Goal: Information Seeking & Learning: Learn about a topic

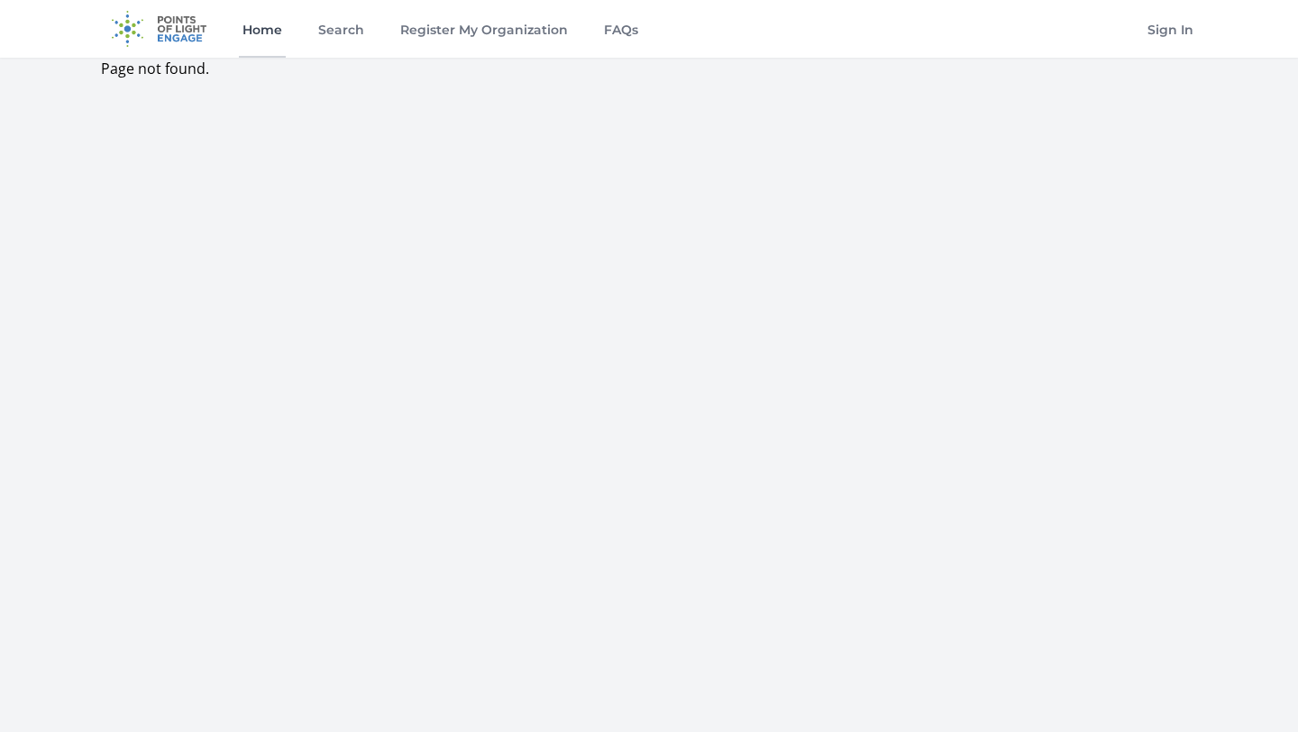
click at [271, 34] on link "Home" at bounding box center [262, 29] width 47 height 58
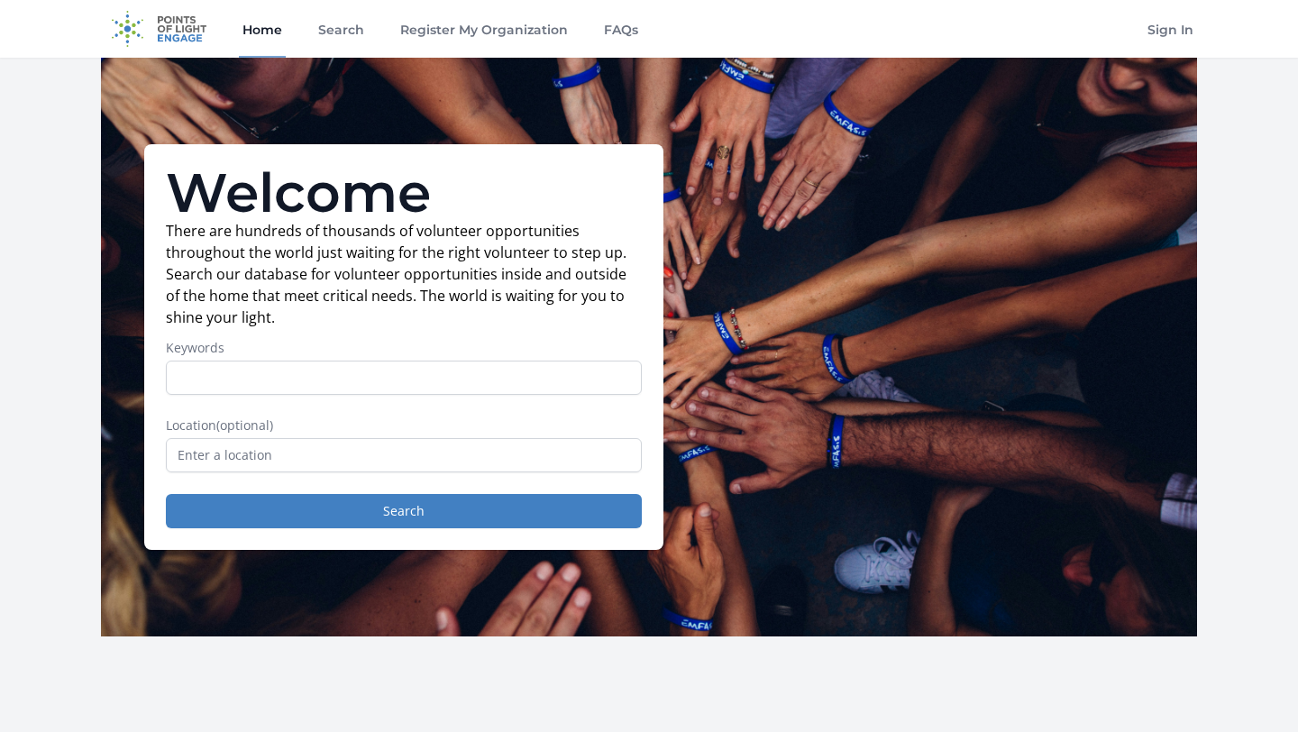
click at [437, 378] on input "Keywords" at bounding box center [404, 377] width 476 height 34
type input "ui designer"
click at [338, 459] on input "text" at bounding box center [404, 455] width 476 height 34
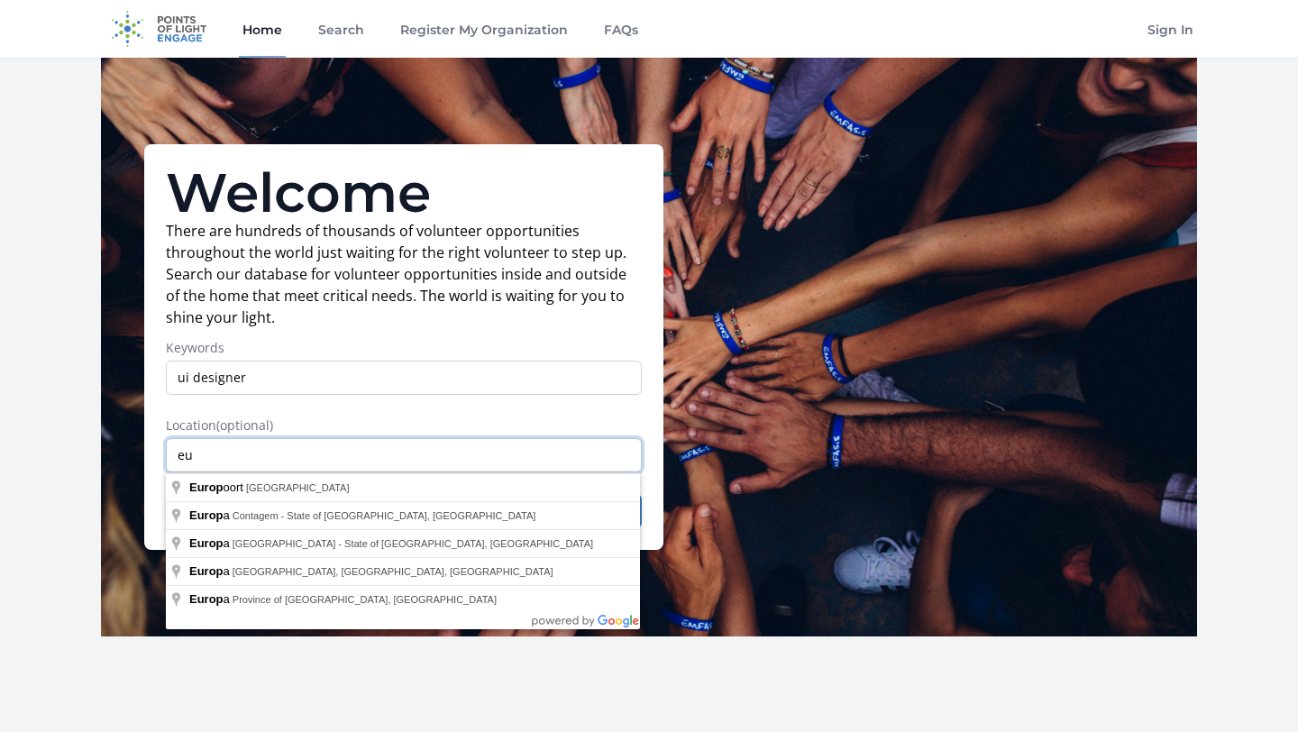
type input "e"
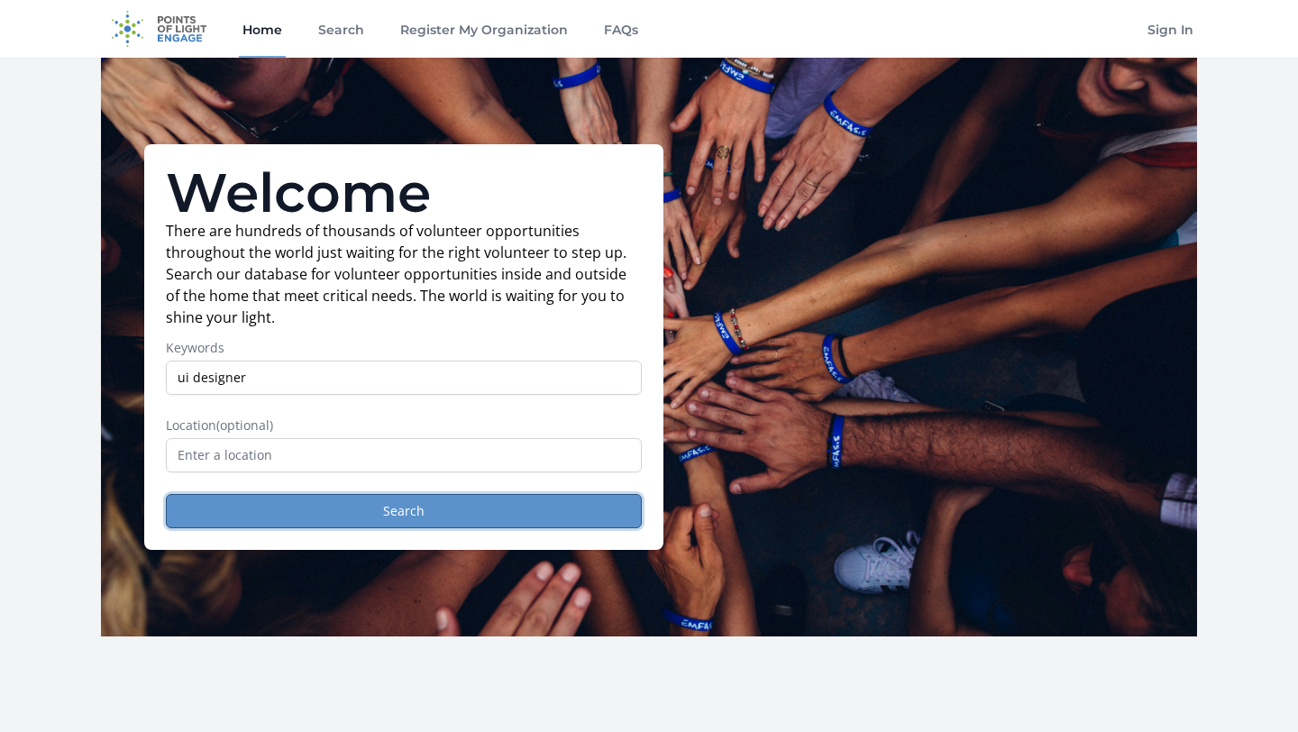
click at [369, 498] on button "Search" at bounding box center [404, 511] width 476 height 34
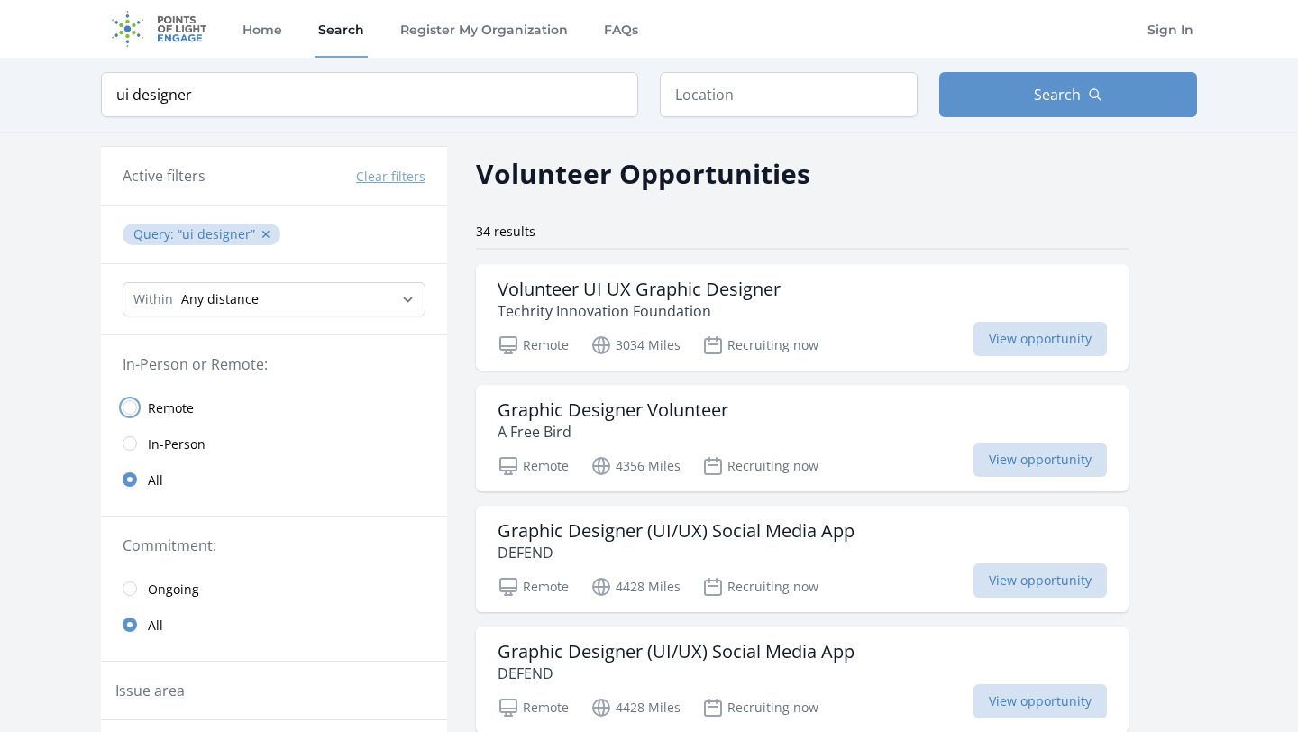
click at [132, 406] on input "radio" at bounding box center [130, 407] width 14 height 14
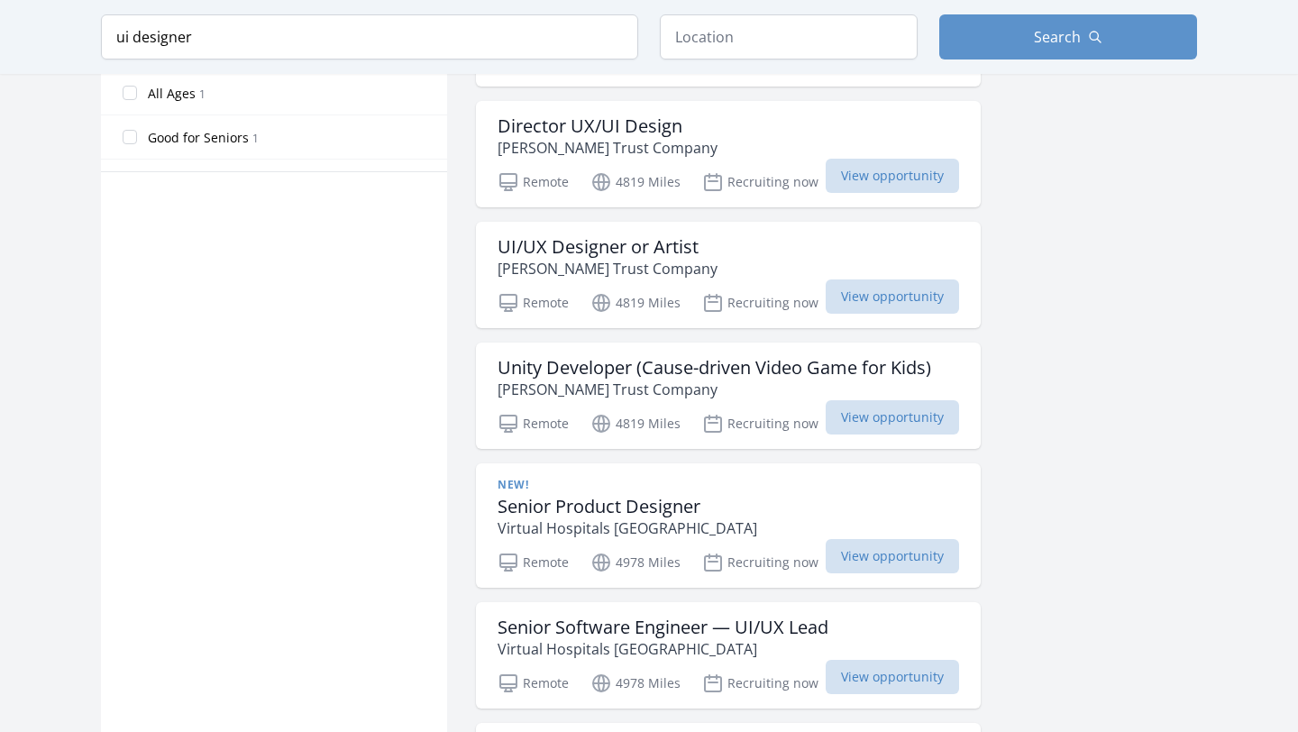
scroll to position [1131, 0]
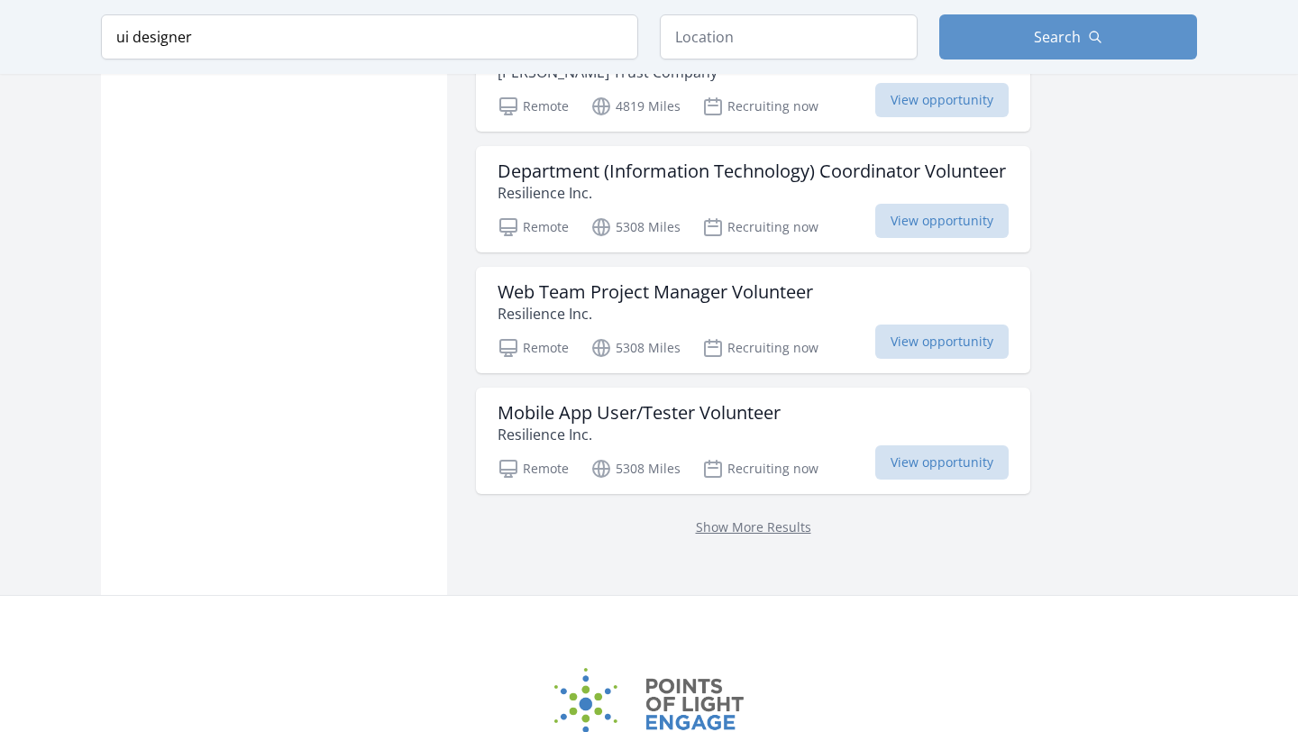
scroll to position [3174, 0]
click at [792, 525] on link "Show More Results" at bounding box center [753, 525] width 115 height 17
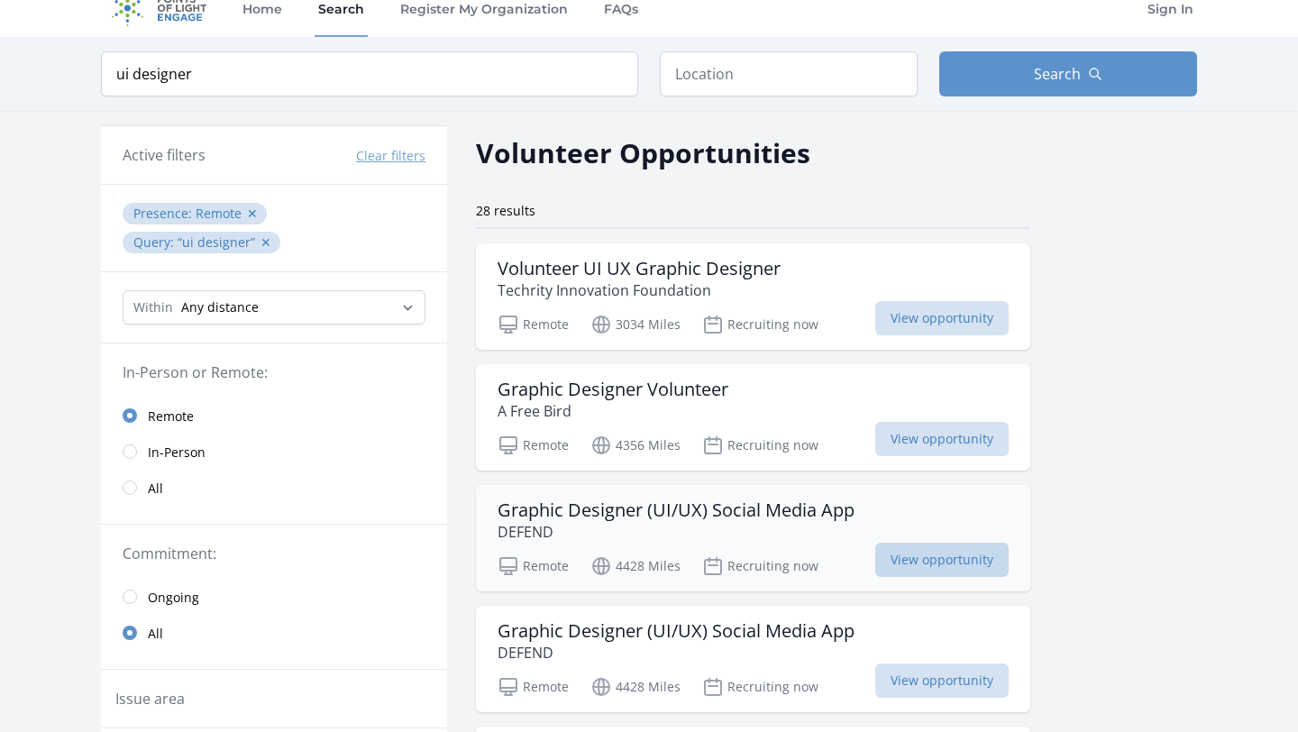
scroll to position [18, 0]
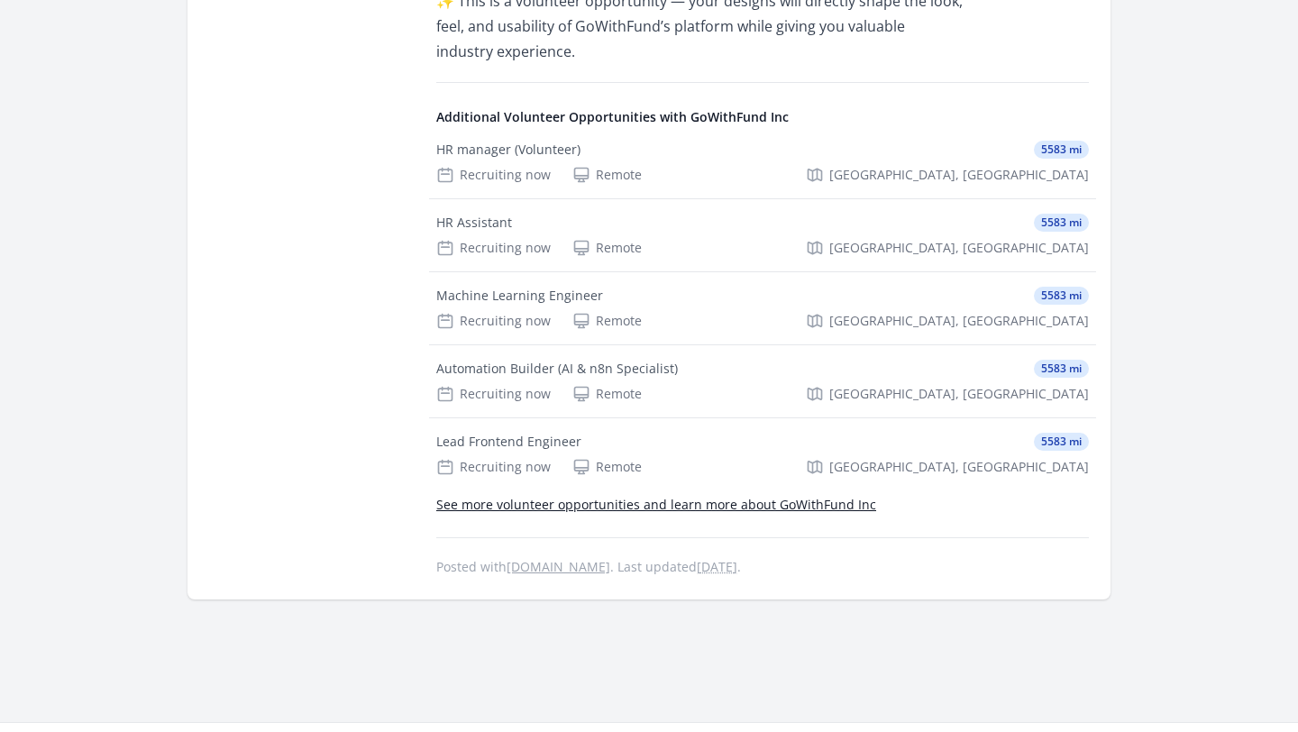
scroll to position [1815, 0]
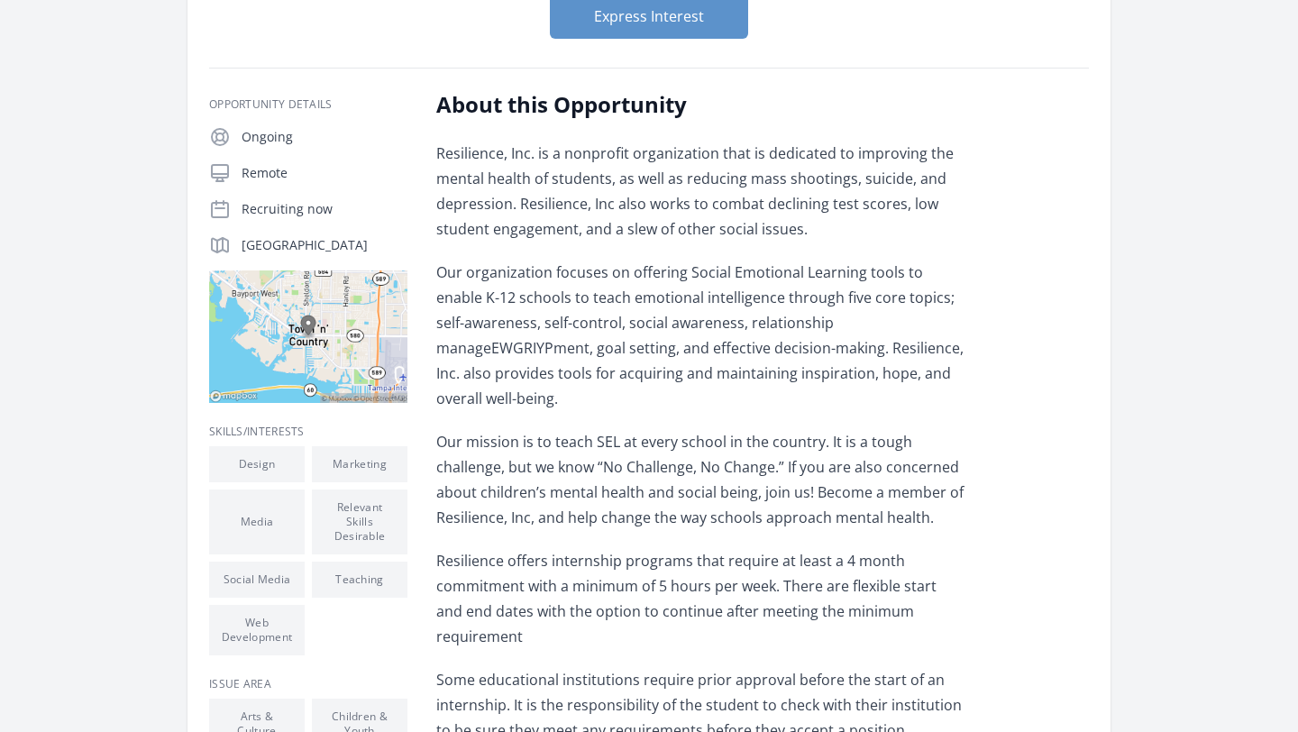
scroll to position [87, 0]
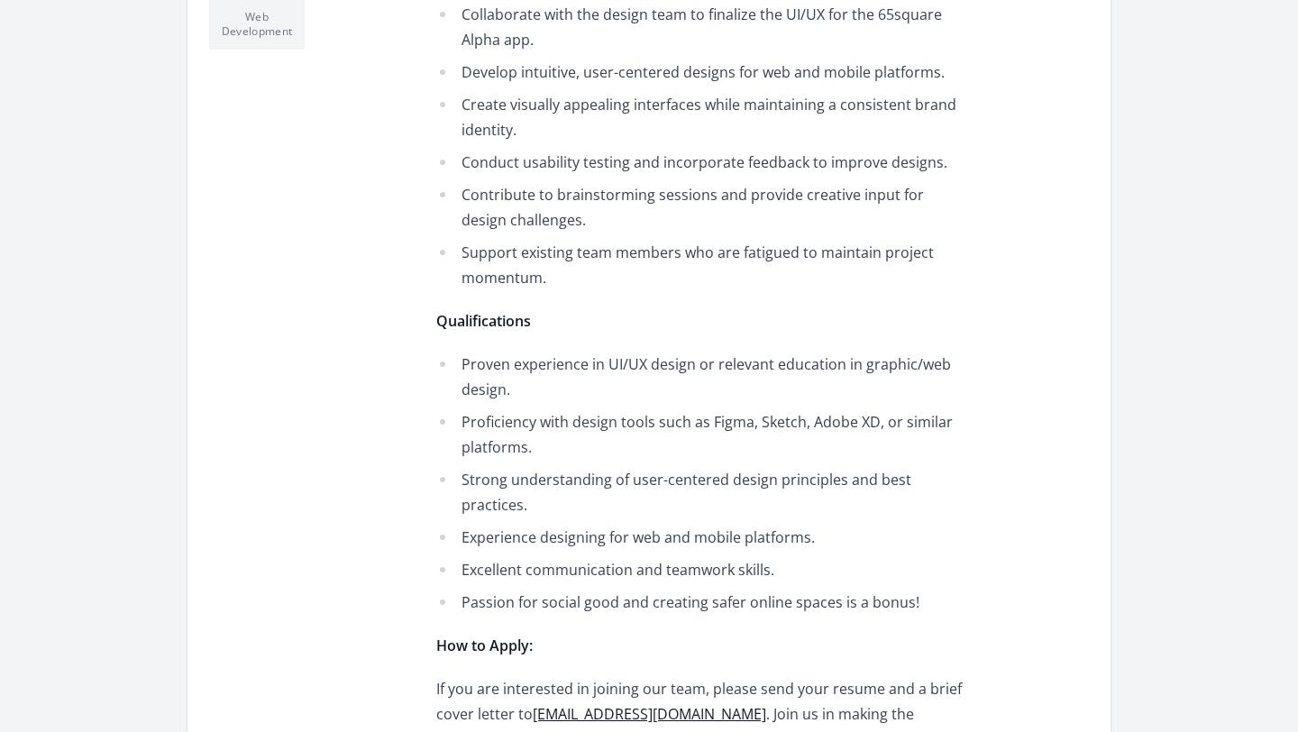
scroll to position [711, 0]
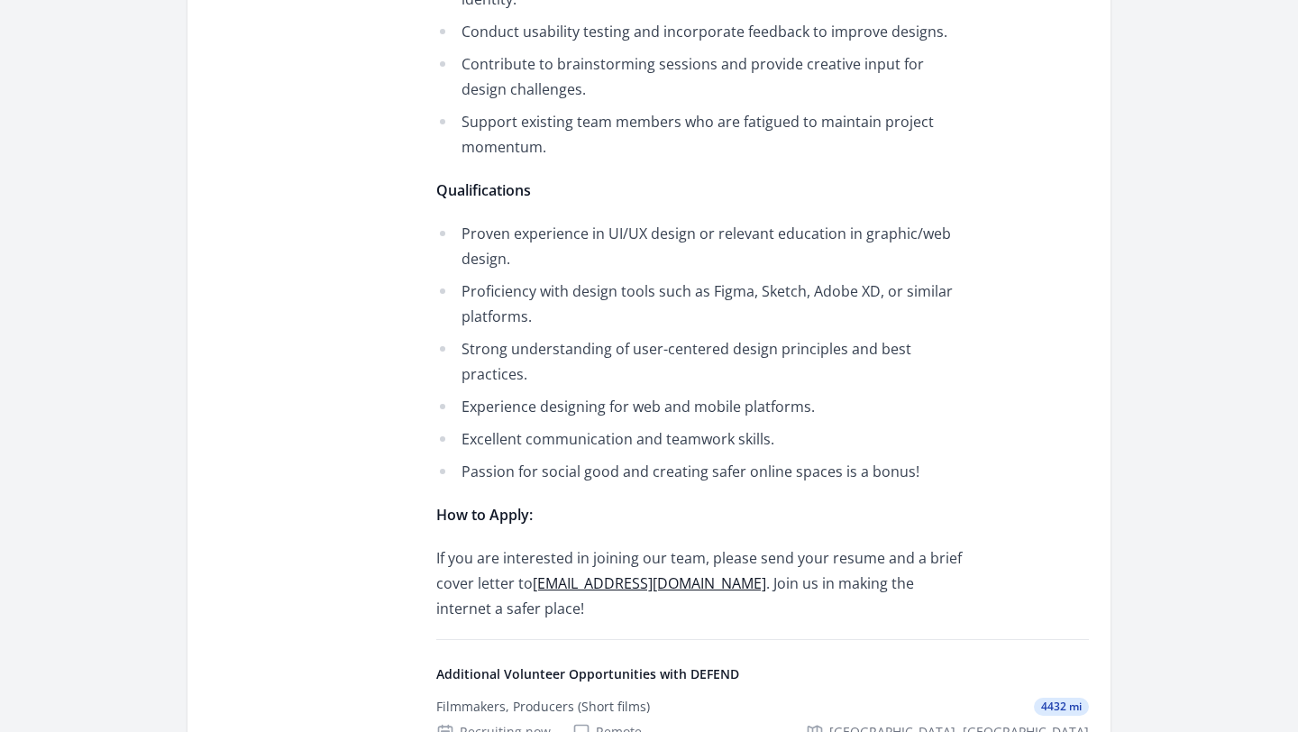
scroll to position [1035, 0]
